Goal: Ask a question

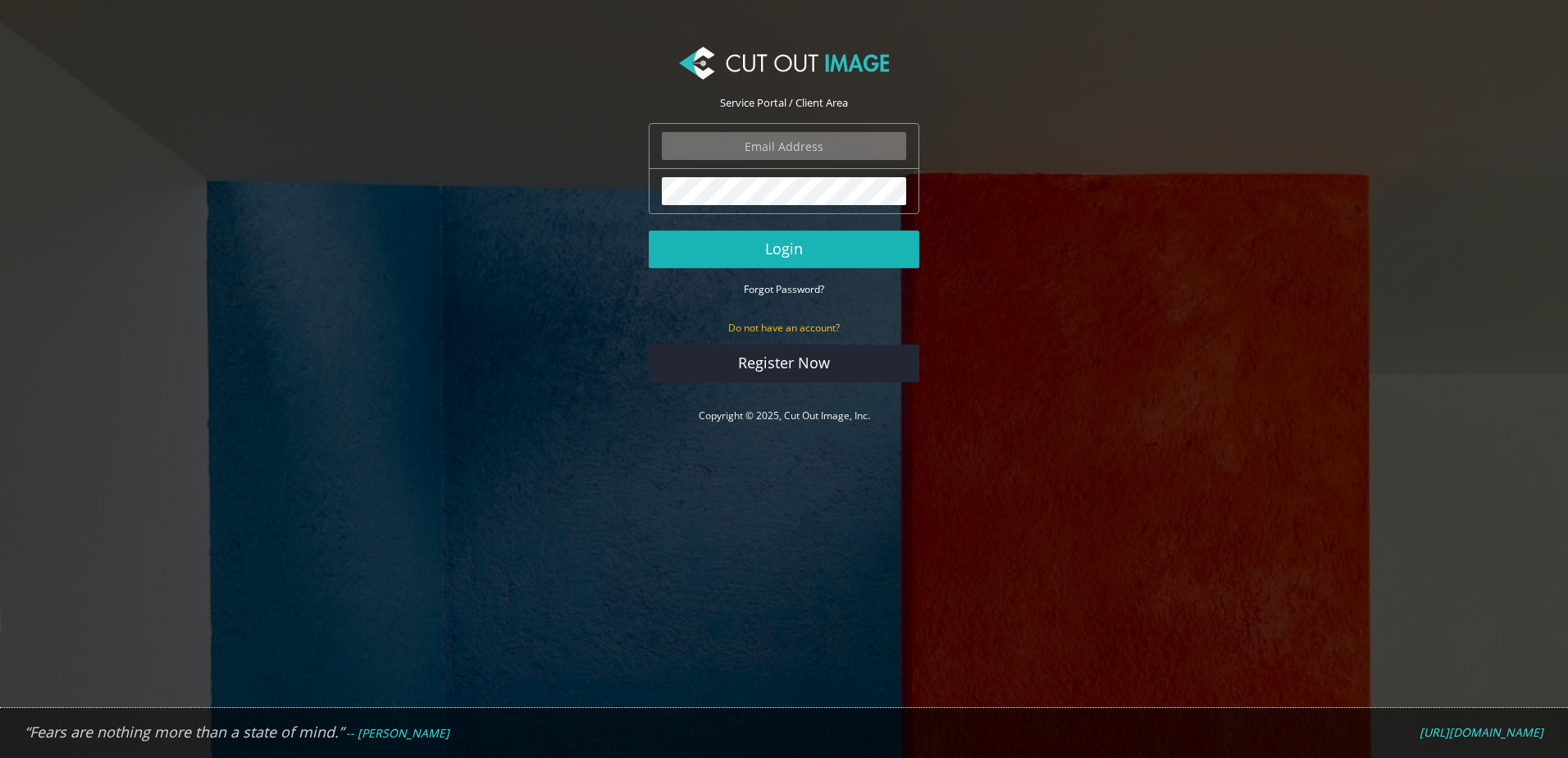
type input "[PERSON_NAME][EMAIL_ADDRESS][DOMAIN_NAME]"
click at [809, 247] on button "Login" at bounding box center [784, 249] width 270 height 38
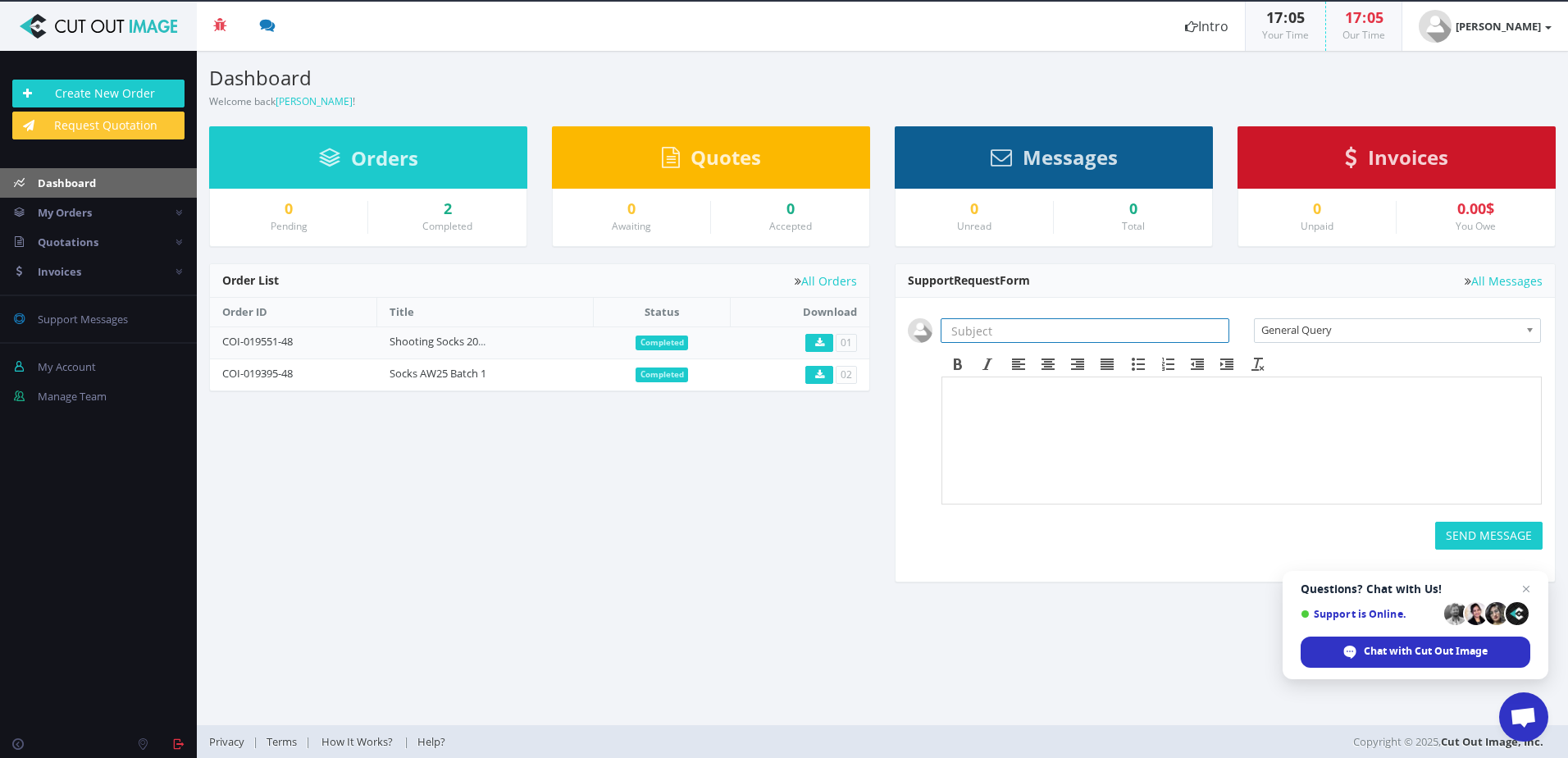
click at [1075, 326] on input "text" at bounding box center [1085, 330] width 289 height 24
type input "Image shadow"
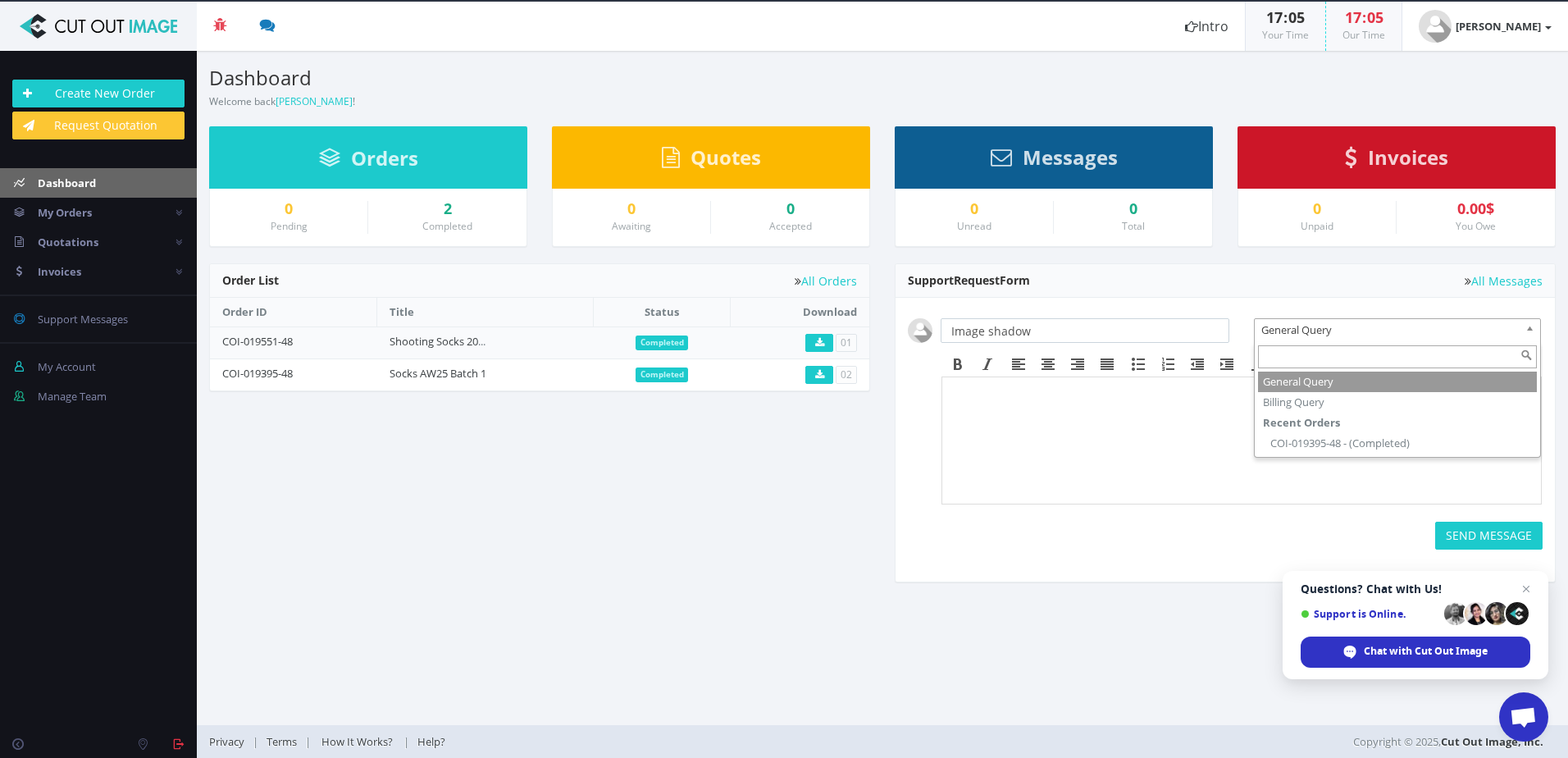
click at [1382, 332] on span "General Query" at bounding box center [1391, 330] width 258 height 21
click at [1384, 335] on span "General Query" at bounding box center [1391, 330] width 258 height 21
click at [1122, 411] on body at bounding box center [1241, 427] width 585 height 82
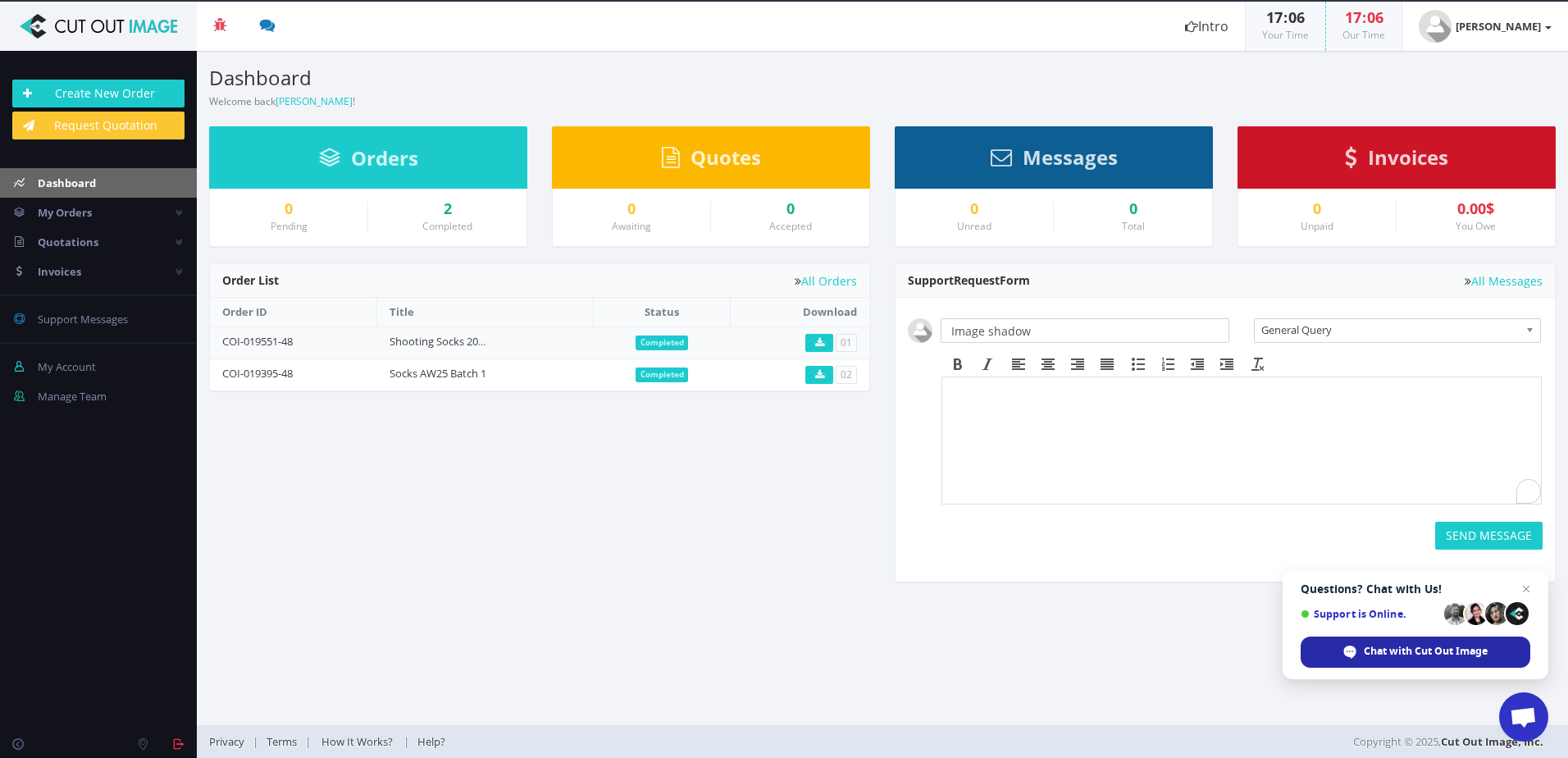
click at [1392, 653] on span "Chat with Cut Out Image" at bounding box center [1427, 650] width 124 height 15
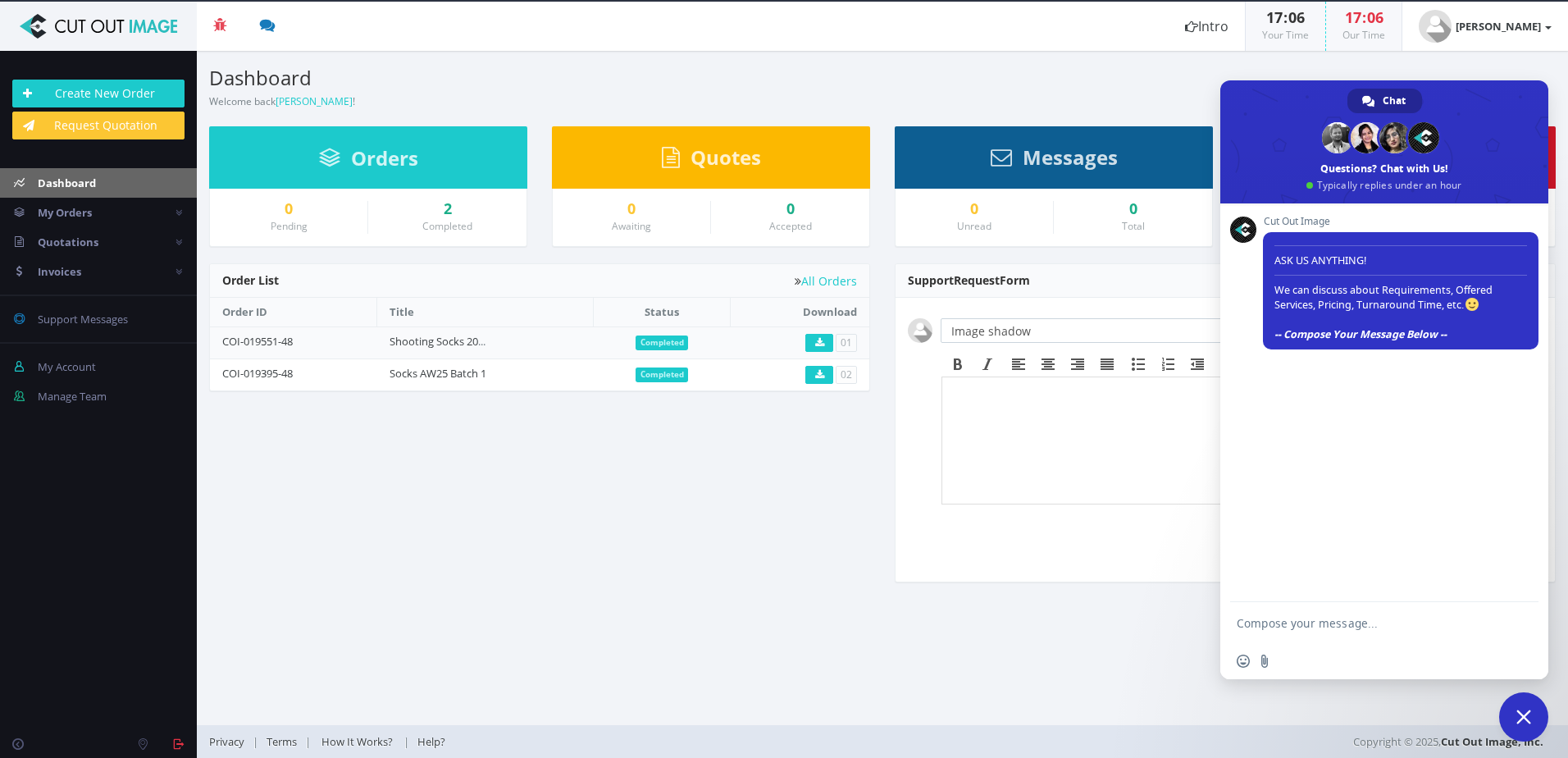
click at [1378, 621] on textarea "Compose your message..." at bounding box center [1367, 622] width 263 height 41
type textarea "Hi, I have some images to be cut out and I am not sure how the shadow would loo…"
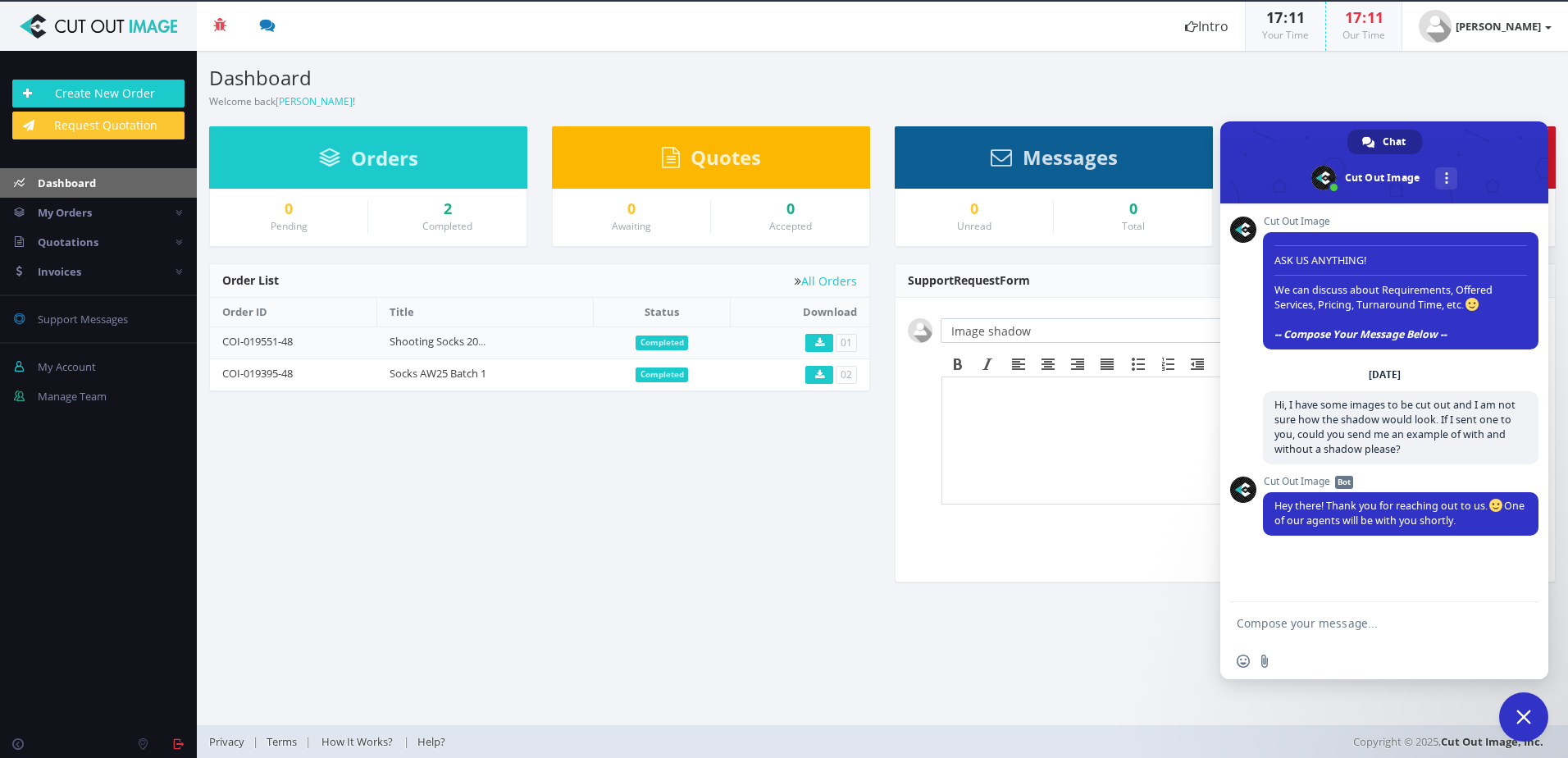
click at [1476, 637] on textarea "Compose your message..." at bounding box center [1367, 622] width 263 height 41
